Goal: Find specific page/section: Find specific page/section

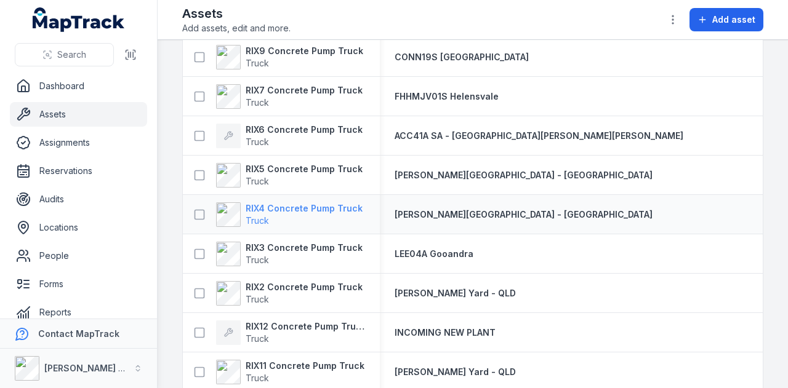
scroll to position [615, 0]
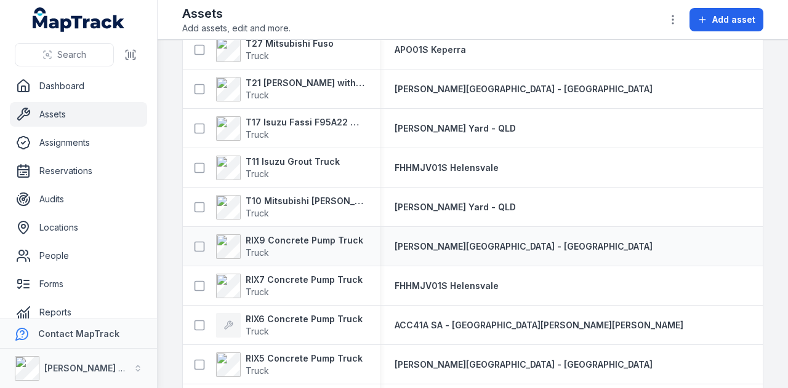
scroll to position [548, 0]
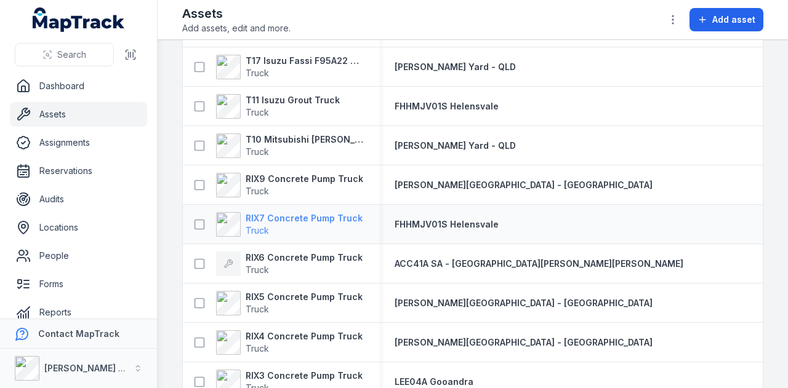
click at [338, 217] on strong "RIX7 Concrete Pump Truck" at bounding box center [304, 218] width 117 height 12
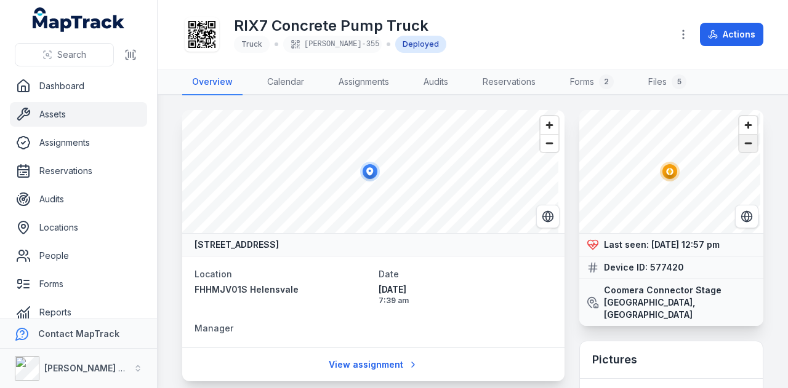
click at [739, 146] on span "Zoom out" at bounding box center [748, 143] width 18 height 17
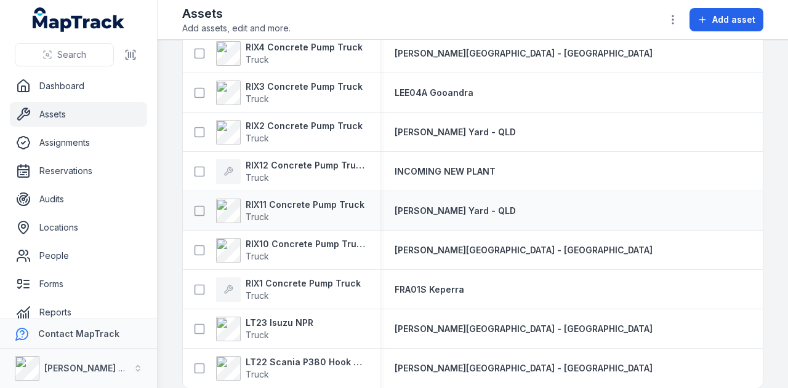
scroll to position [856, 0]
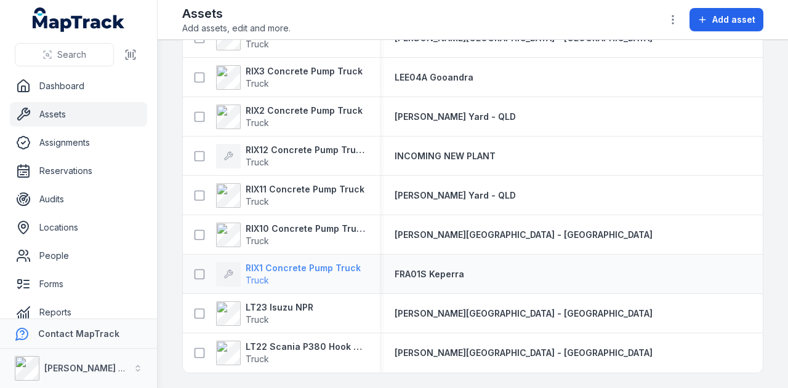
click at [342, 265] on strong "RIX1 Concrete Pump Truck" at bounding box center [303, 268] width 115 height 12
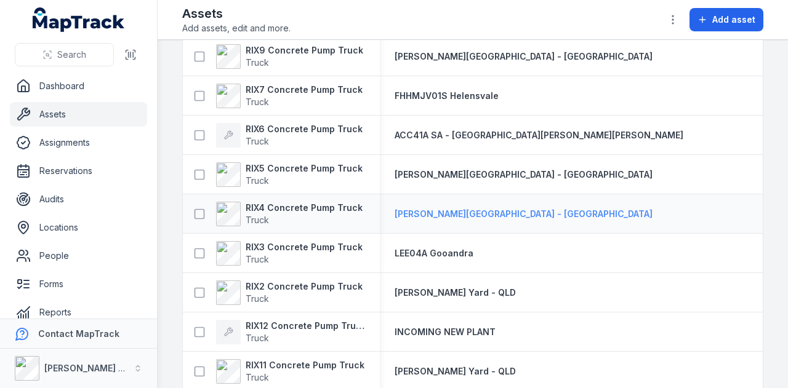
scroll to position [609, 0]
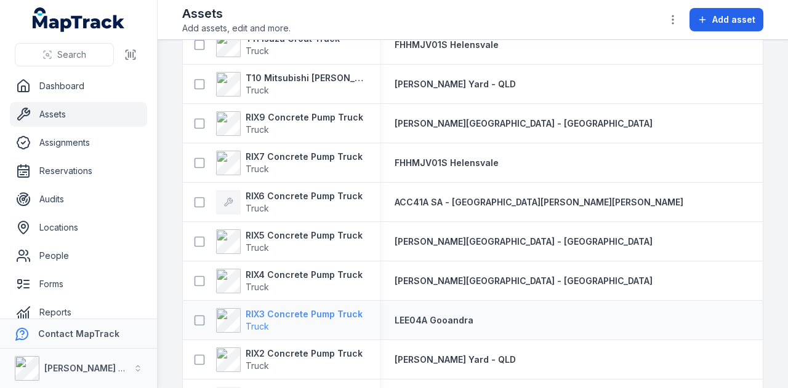
click at [335, 310] on strong "RIX3 Concrete Pump Truck" at bounding box center [304, 314] width 117 height 12
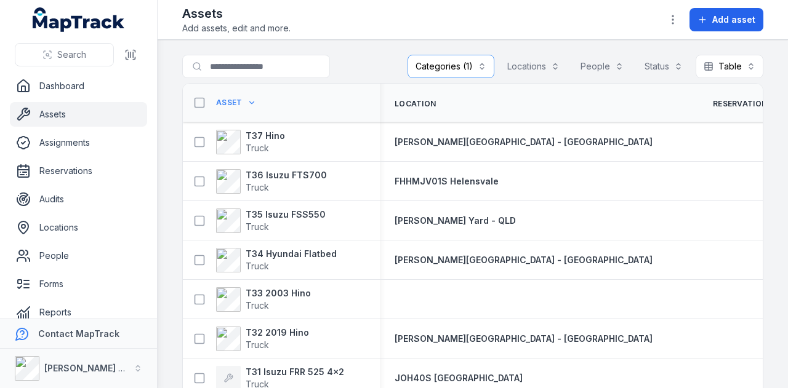
click at [453, 63] on button "Categories (1)" at bounding box center [450, 66] width 87 height 23
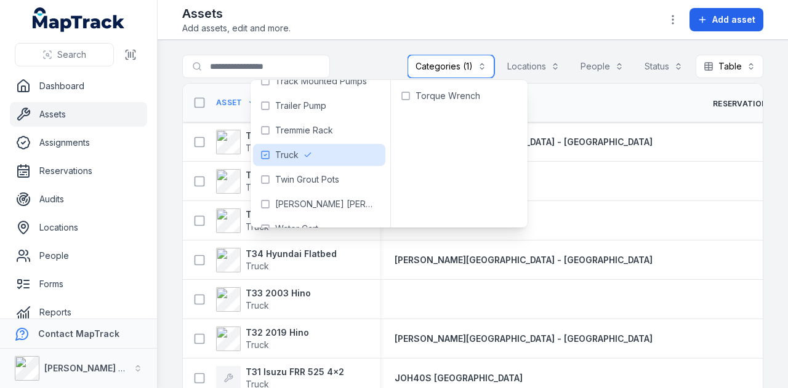
scroll to position [739, 0]
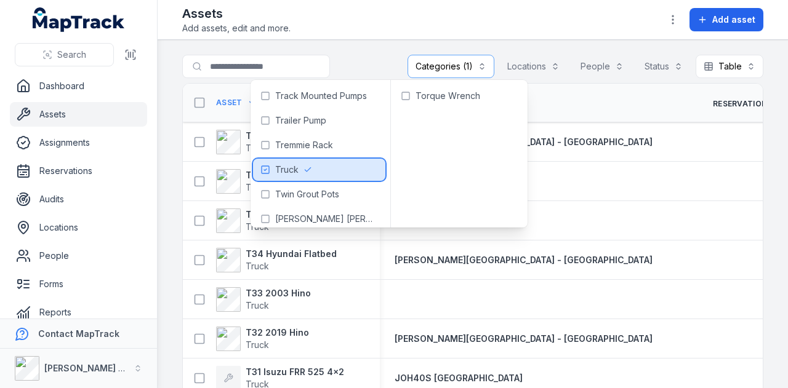
click at [301, 167] on div "Truck" at bounding box center [319, 170] width 132 height 22
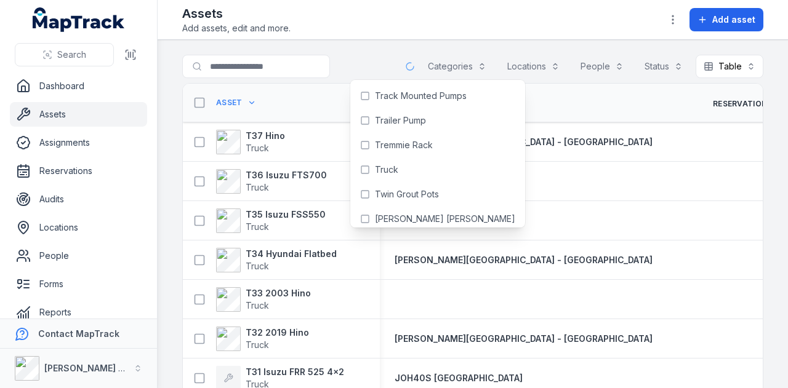
click at [350, 44] on main "Search for assets Categories Locations People Status Table ***** Asset Location…" at bounding box center [473, 214] width 630 height 348
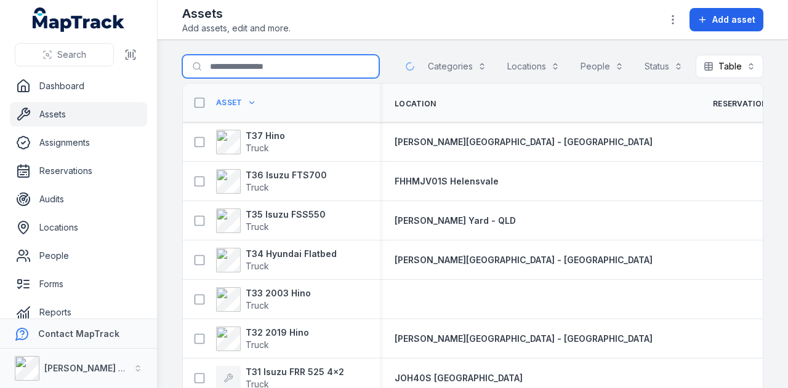
click at [283, 77] on input "Search for assets" at bounding box center [280, 66] width 197 height 23
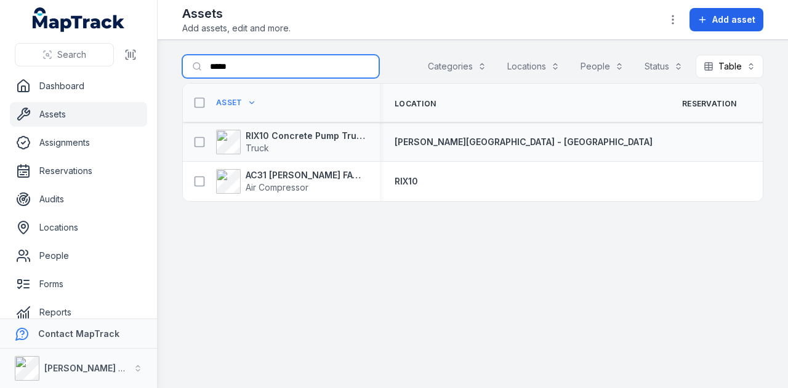
type input "*****"
click at [337, 127] on div "RIX10 Concrete Pump Truck Truck" at bounding box center [281, 142] width 197 height 34
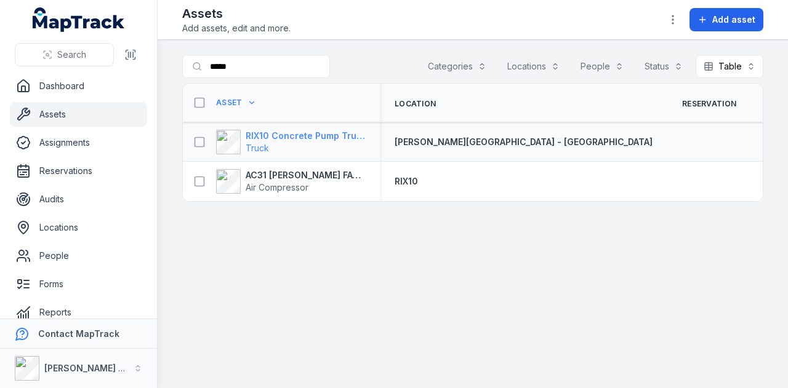
click at [334, 135] on strong "RIX10 Concrete Pump Truck" at bounding box center [305, 136] width 119 height 12
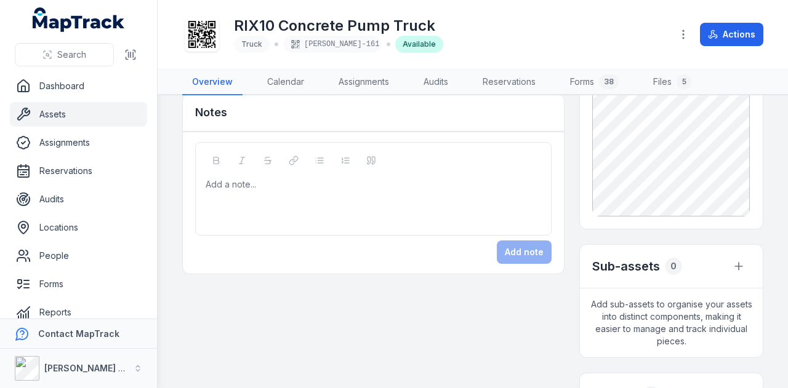
scroll to position [615, 0]
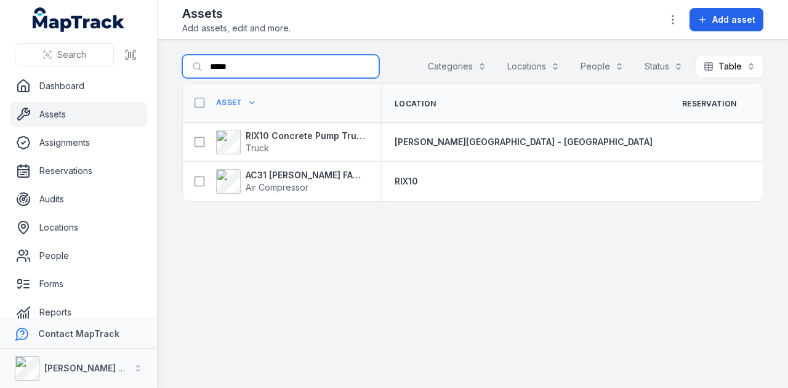
click at [225, 61] on input "*****" at bounding box center [280, 66] width 197 height 23
type input "*"
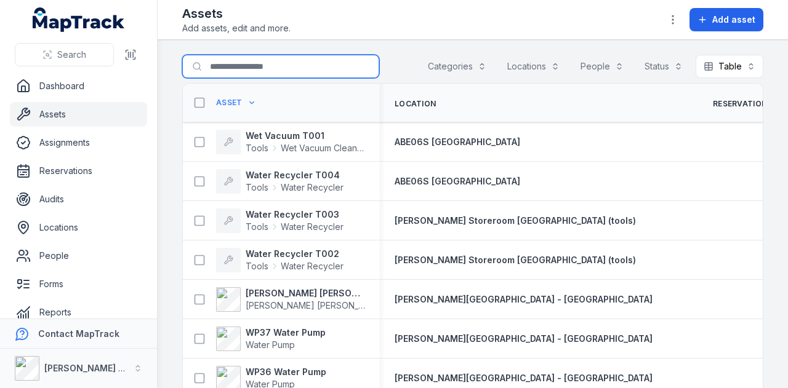
click at [287, 62] on input "Search for assets" at bounding box center [280, 66] width 197 height 23
click at [138, 366] on icon "button" at bounding box center [138, 368] width 9 height 9
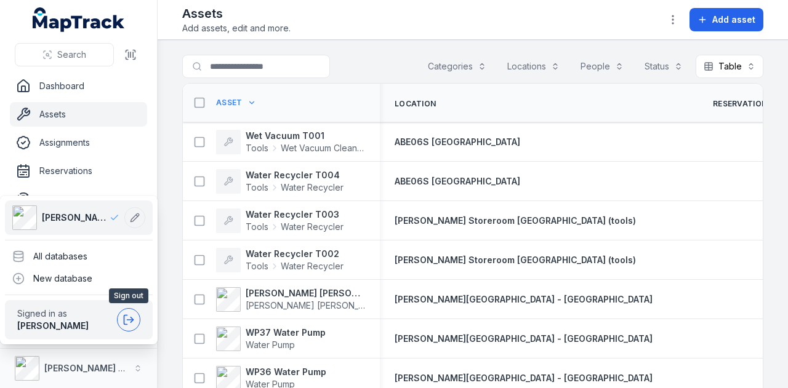
click at [130, 318] on icon at bounding box center [128, 320] width 12 height 12
